Goal: Information Seeking & Learning: Learn about a topic

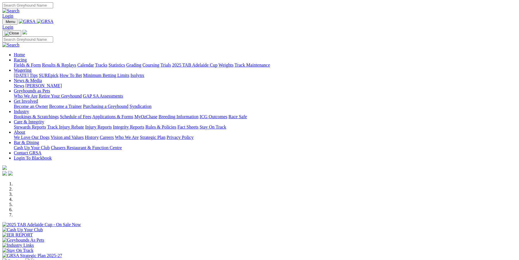
scroll to position [96, 0]
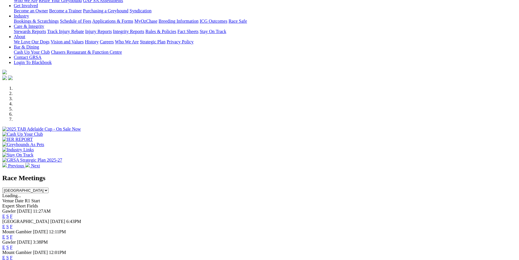
click at [13, 235] on link "F" at bounding box center [11, 237] width 3 height 5
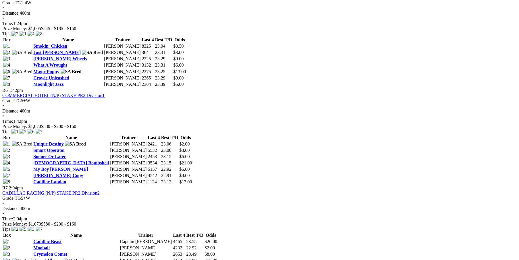
scroll to position [709, 0]
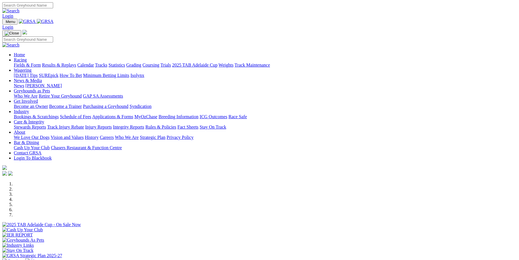
scroll to position [134, 0]
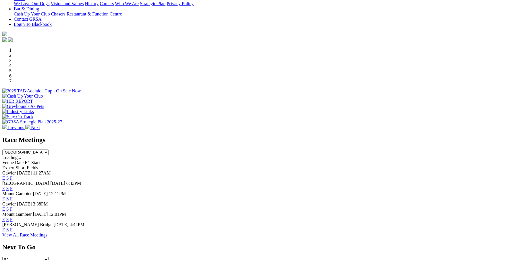
click at [13, 197] on link "F" at bounding box center [11, 199] width 3 height 5
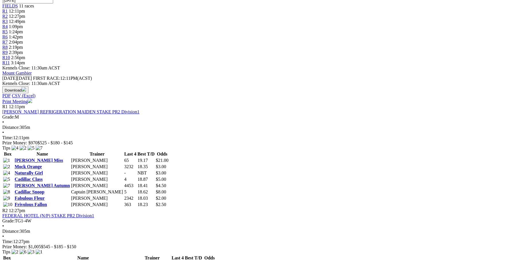
scroll to position [191, 0]
